Goal: Find specific page/section: Find specific page/section

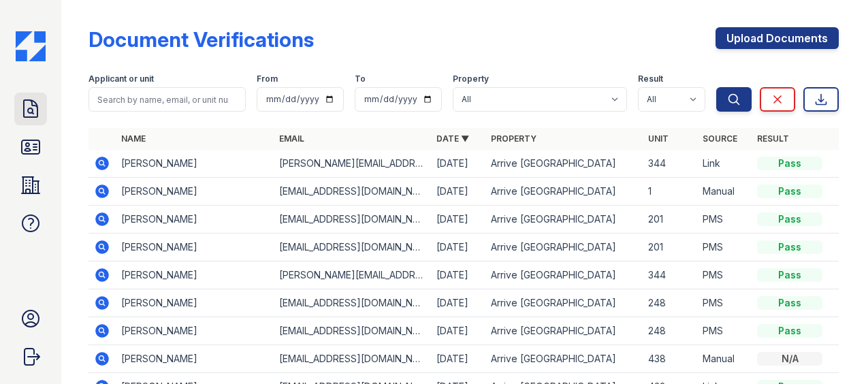
click at [33, 105] on icon at bounding box center [31, 108] width 14 height 17
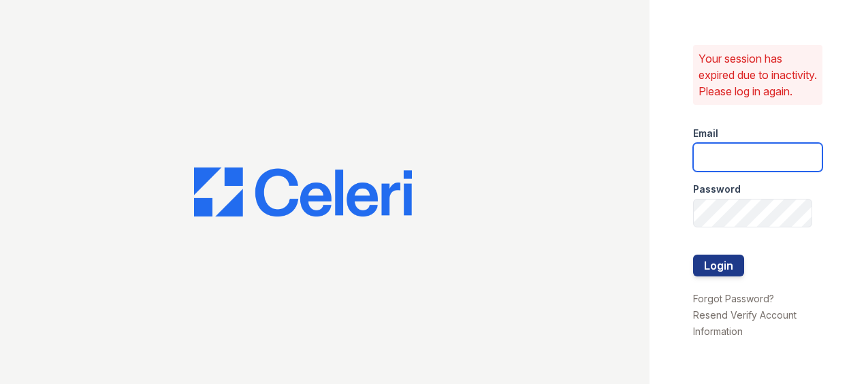
type input "[EMAIL_ADDRESS][DOMAIN_NAME]"
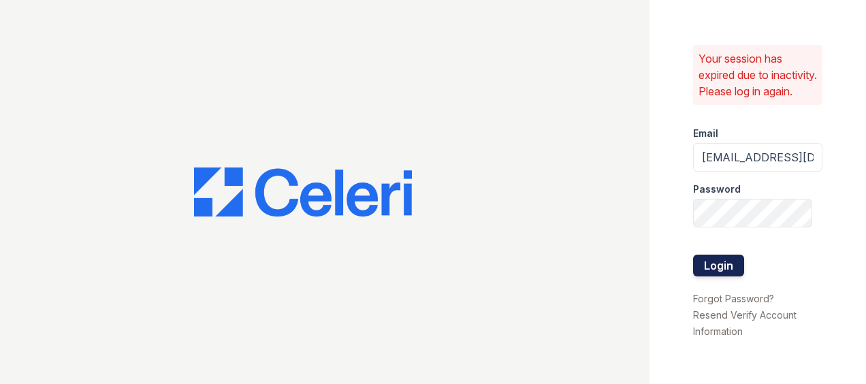
click at [726, 266] on button "Login" at bounding box center [718, 266] width 51 height 22
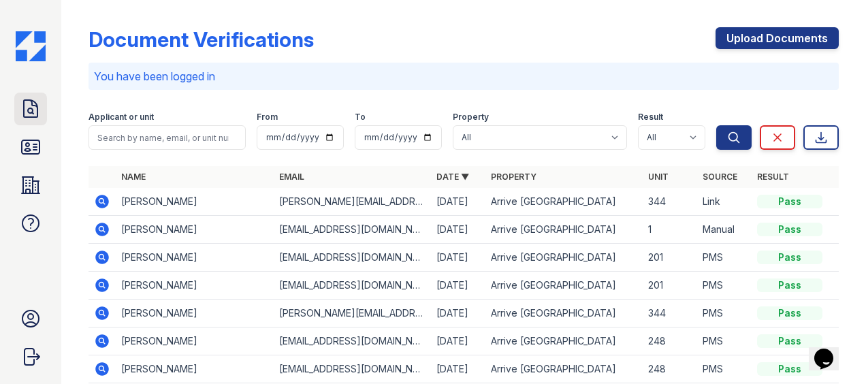
click at [33, 110] on icon at bounding box center [31, 108] width 14 height 17
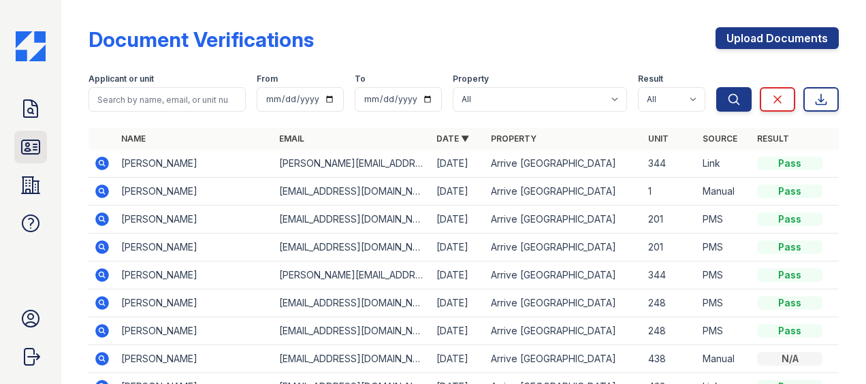
click at [34, 138] on icon at bounding box center [31, 147] width 22 height 22
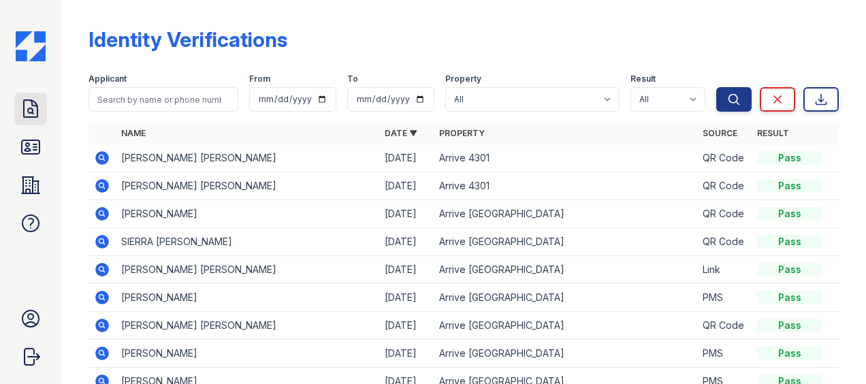
click at [25, 112] on icon at bounding box center [31, 108] width 14 height 17
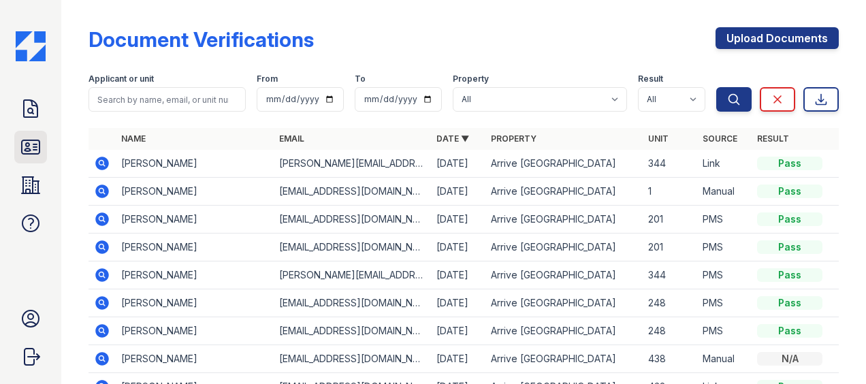
click at [27, 146] on icon at bounding box center [31, 147] width 18 height 14
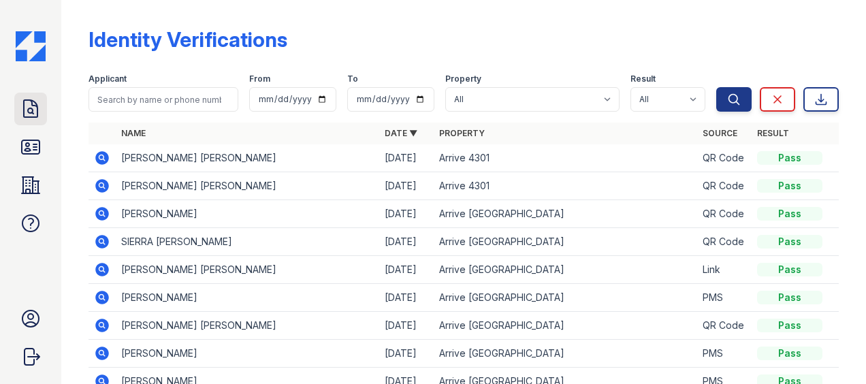
click at [29, 113] on icon at bounding box center [31, 108] width 14 height 17
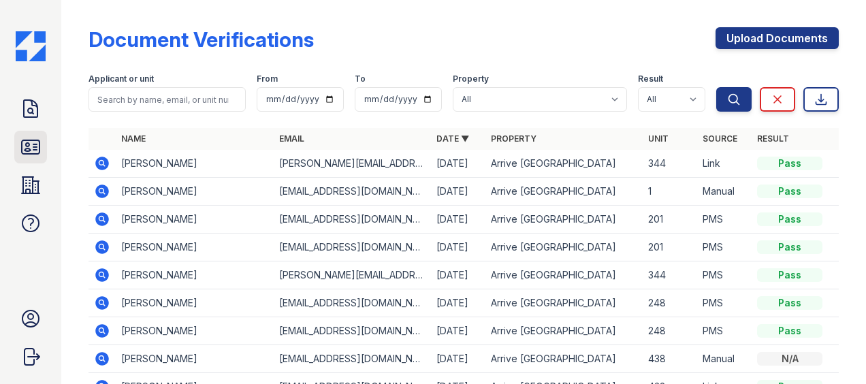
click at [29, 156] on icon at bounding box center [31, 147] width 22 height 22
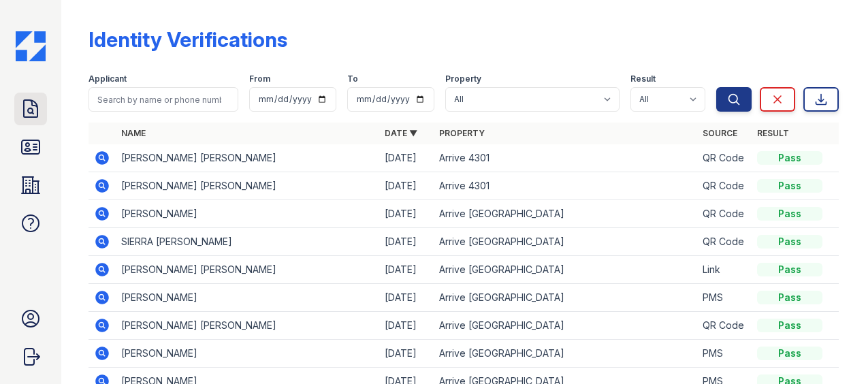
click at [37, 109] on icon at bounding box center [31, 108] width 14 height 17
